Goal: Task Accomplishment & Management: Manage account settings

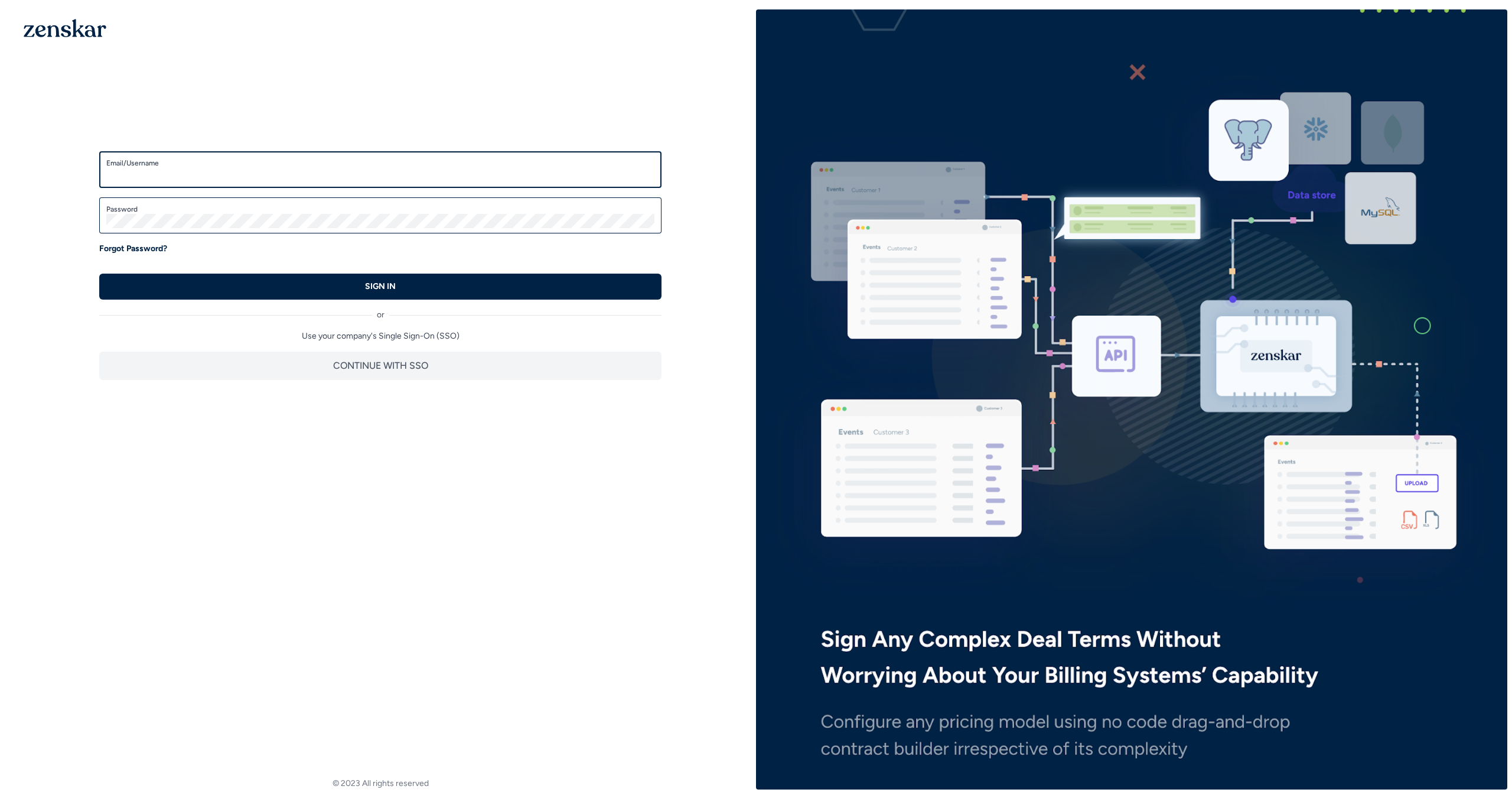
type input "**********"
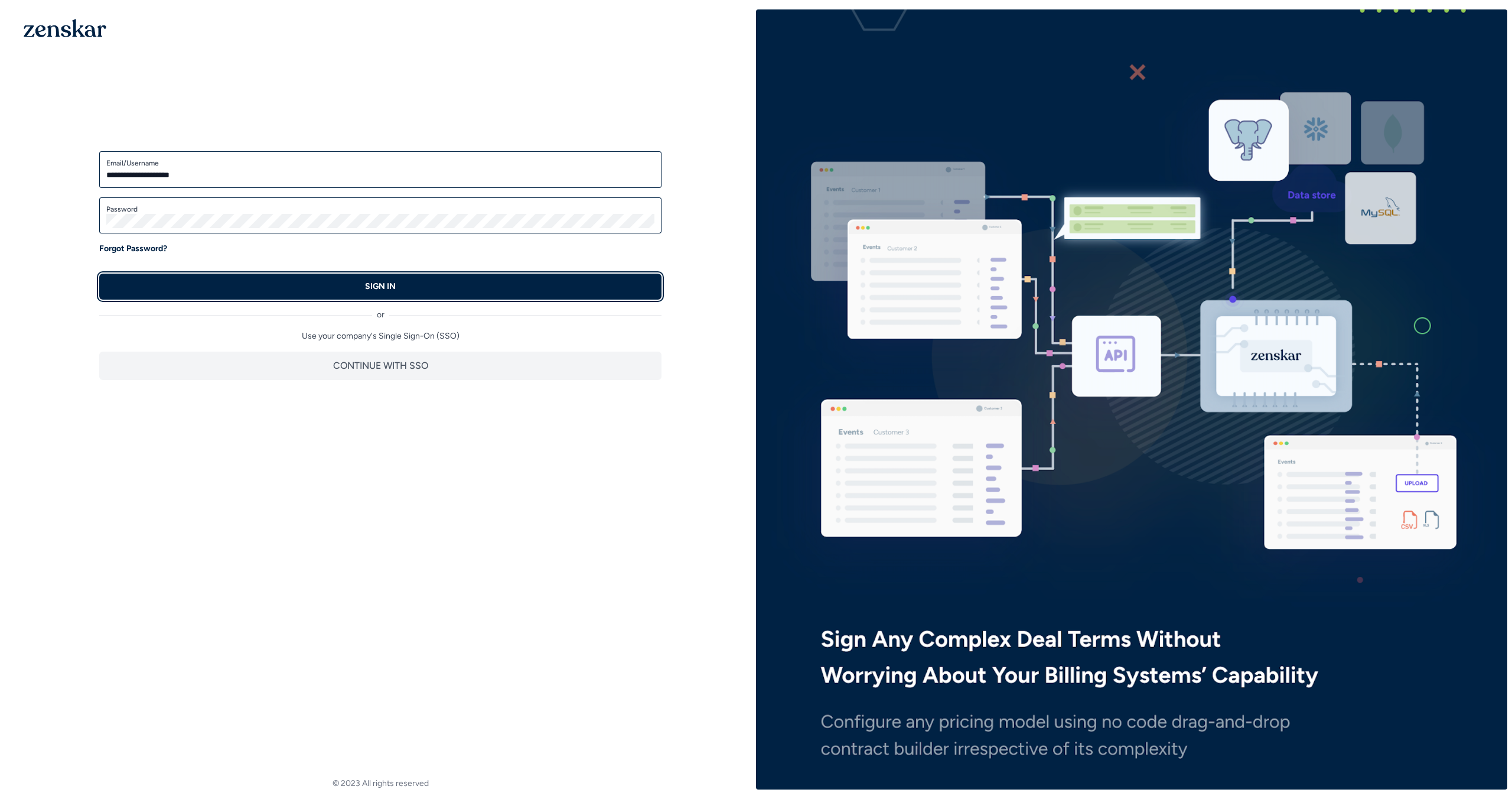
click at [576, 290] on button "SIGN IN" at bounding box center [380, 286] width 562 height 26
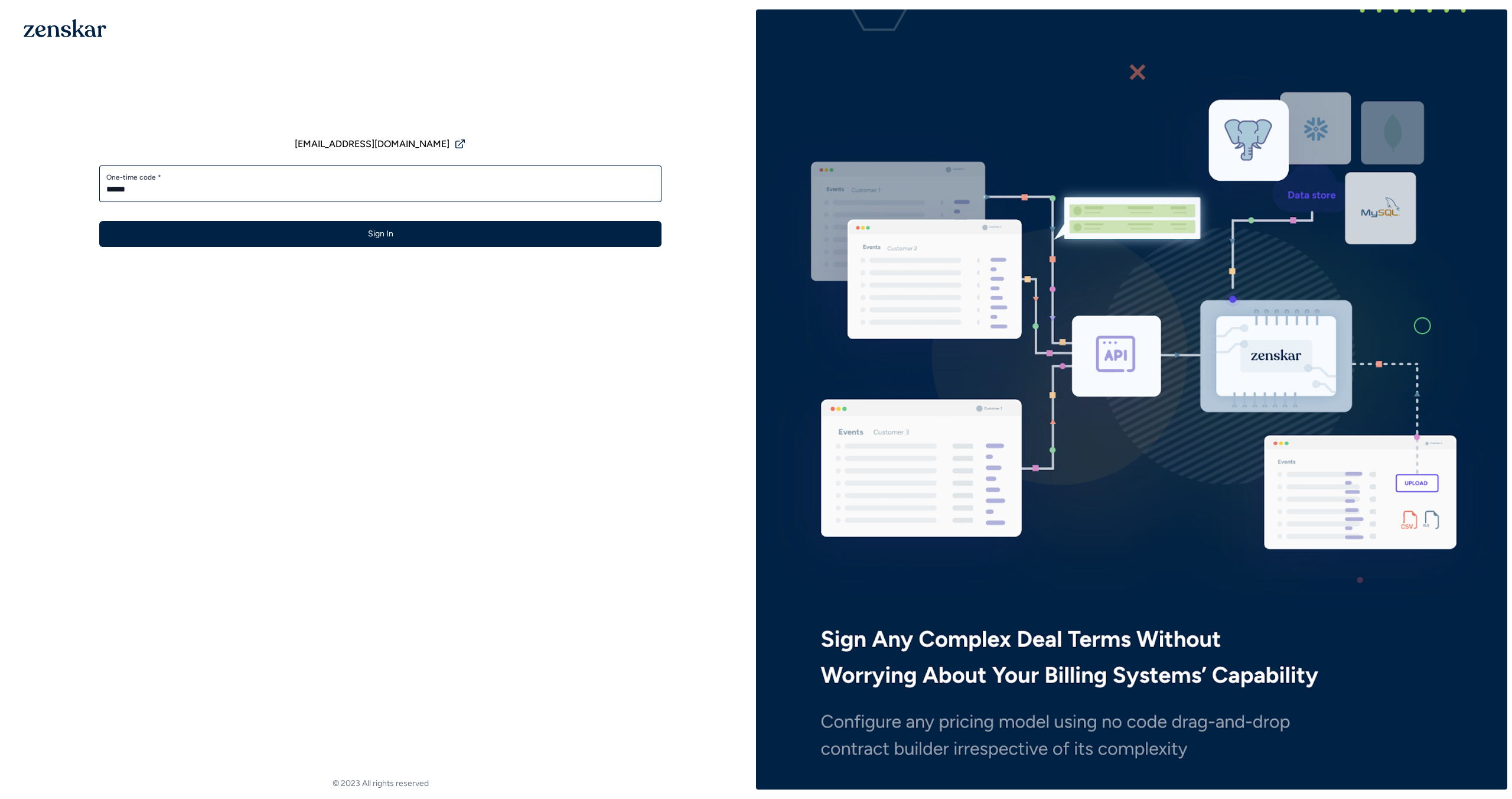
type input "******"
click at [99, 221] on button "Sign In" at bounding box center [380, 234] width 562 height 26
